Goal: Entertainment & Leisure: Browse casually

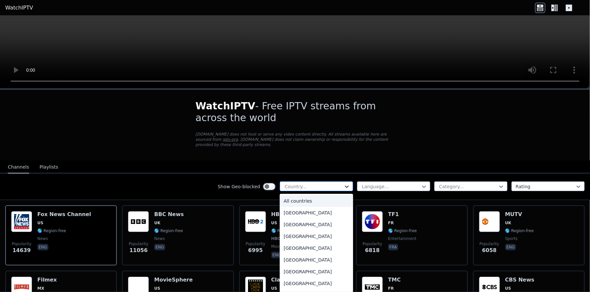
click at [344, 183] on icon at bounding box center [347, 186] width 7 height 7
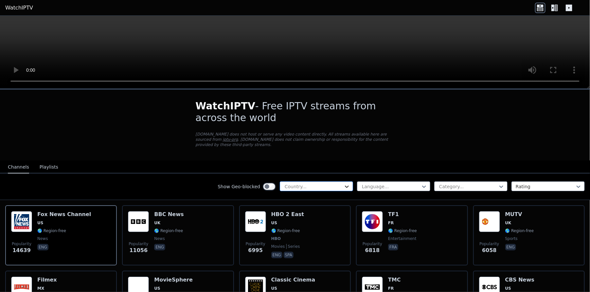
click at [344, 183] on icon at bounding box center [347, 186] width 7 height 7
click at [42, 161] on button "Playlists" at bounding box center [49, 167] width 19 height 12
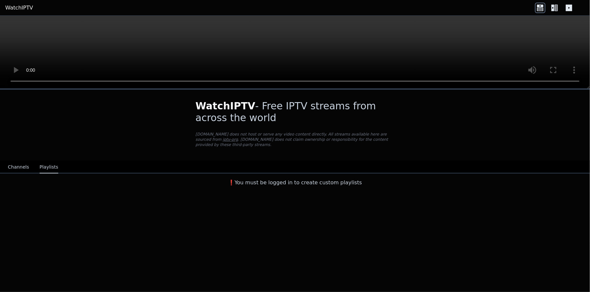
click at [20, 9] on link "WatchIPTV" at bounding box center [19, 8] width 28 height 8
click at [16, 7] on link "WatchIPTV" at bounding box center [19, 8] width 28 height 8
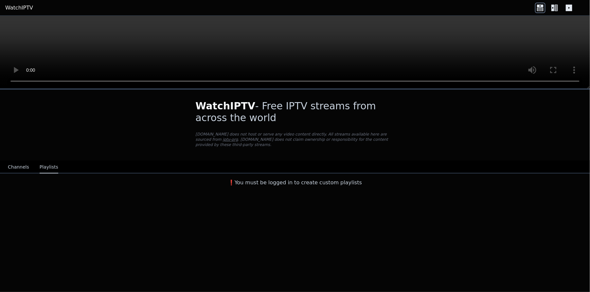
click at [553, 7] on icon at bounding box center [552, 8] width 3 height 7
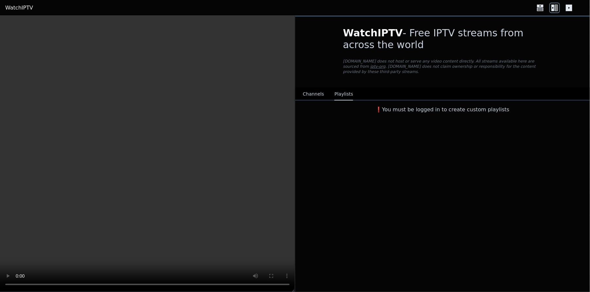
click at [567, 7] on icon at bounding box center [569, 8] width 7 height 7
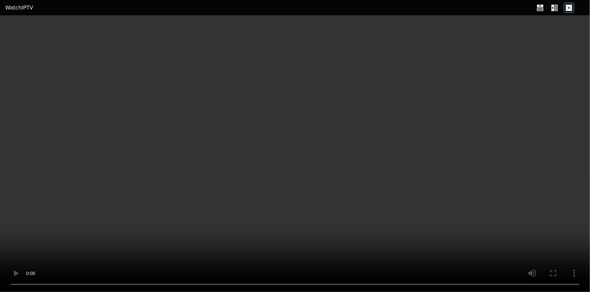
click at [539, 6] on icon at bounding box center [540, 6] width 7 height 3
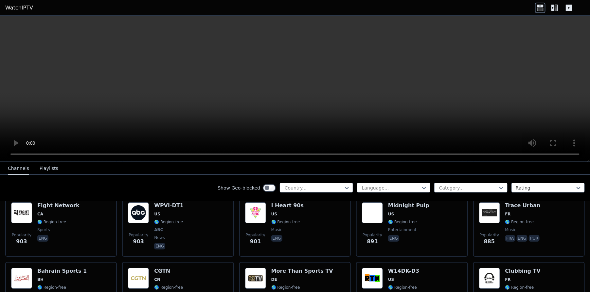
scroll to position [884, 0]
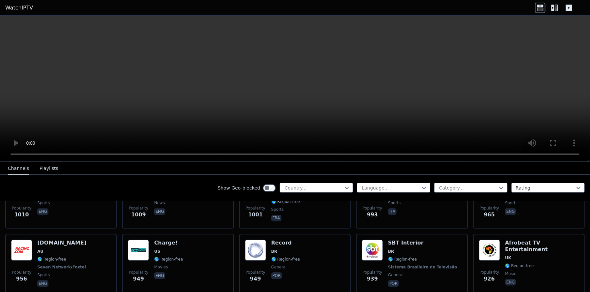
click at [47, 171] on button "Playlists" at bounding box center [49, 168] width 19 height 12
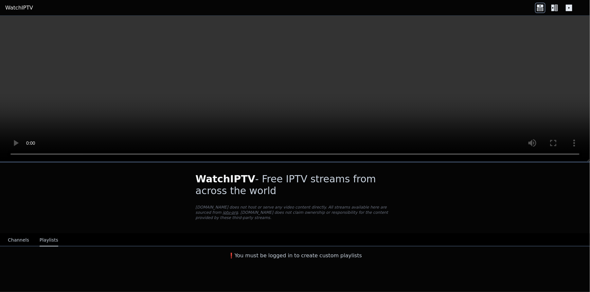
scroll to position [0, 0]
click at [256, 252] on h3 "❗️You must be logged in to create custom playlists" at bounding box center [295, 256] width 220 height 8
click at [245, 252] on h3 "❗️You must be logged in to create custom playlists" at bounding box center [295, 256] width 220 height 8
click at [305, 254] on div "❗️You must be logged in to create custom playlists" at bounding box center [295, 254] width 590 height 16
click at [321, 252] on h3 "❗️You must be logged in to create custom playlists" at bounding box center [295, 256] width 220 height 8
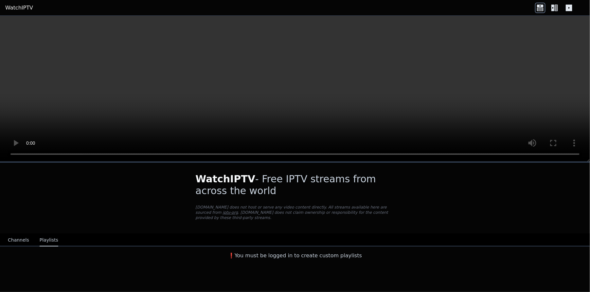
click at [246, 182] on h1 "WatchIPTV - Free IPTV streams from across the world" at bounding box center [295, 185] width 199 height 24
drag, startPoint x: 287, startPoint y: 184, endPoint x: 281, endPoint y: 227, distance: 44.3
click at [287, 184] on h1 "WatchIPTV - Free IPTV streams from across the world" at bounding box center [295, 185] width 199 height 24
drag, startPoint x: 281, startPoint y: 227, endPoint x: 269, endPoint y: 212, distance: 19.6
click at [280, 225] on div "WatchIPTV - Free IPTV streams from across the world WatchIPTV.xyz does not host…" at bounding box center [295, 198] width 220 height 71
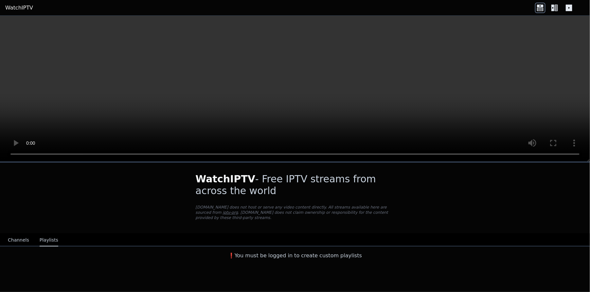
click at [256, 206] on p "WatchIPTV.xyz does not host or serve any video content directly. All streams av…" at bounding box center [295, 213] width 199 height 16
click at [240, 206] on p "WatchIPTV.xyz does not host or serve any video content directly. All streams av…" at bounding box center [295, 213] width 199 height 16
click at [20, 10] on link "WatchIPTV" at bounding box center [19, 8] width 28 height 8
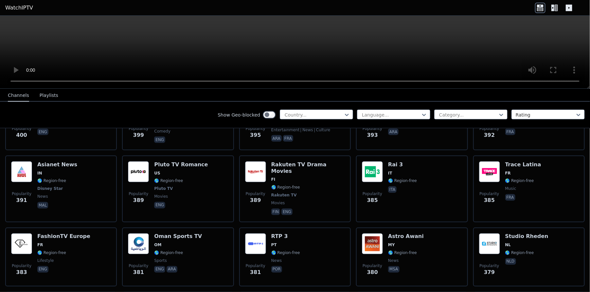
scroll to position [3161, 0]
